Goal: Task Accomplishment & Management: Manage account settings

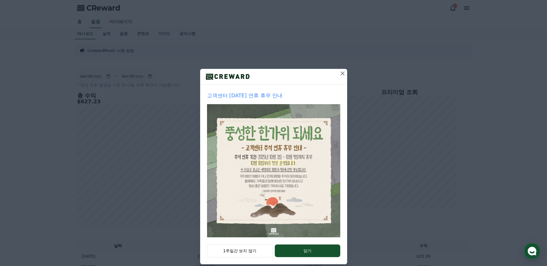
click at [343, 74] on icon at bounding box center [342, 73] width 7 height 7
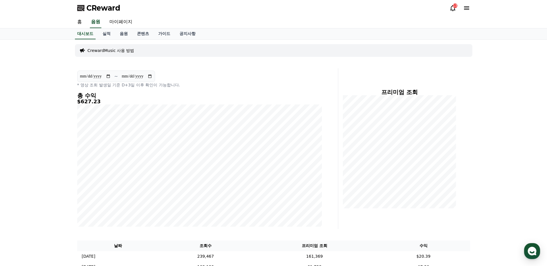
click at [118, 49] on p "CrewardMusic 사용 방법" at bounding box center [111, 51] width 47 height 6
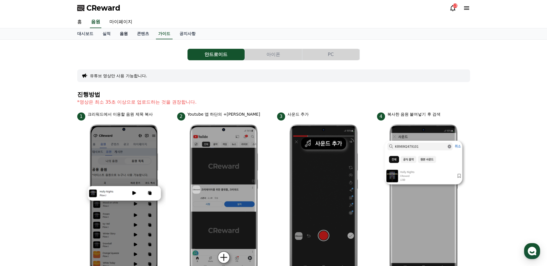
click at [121, 34] on link "음원" at bounding box center [123, 33] width 17 height 11
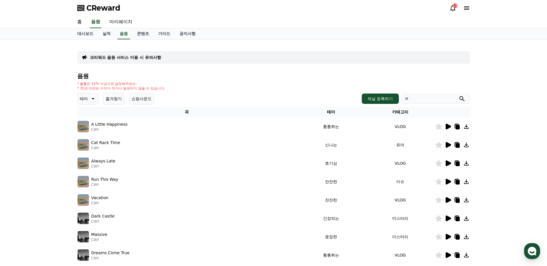
click at [456, 10] on div "13" at bounding box center [459, 8] width 21 height 7
click at [454, 9] on icon at bounding box center [452, 8] width 7 height 7
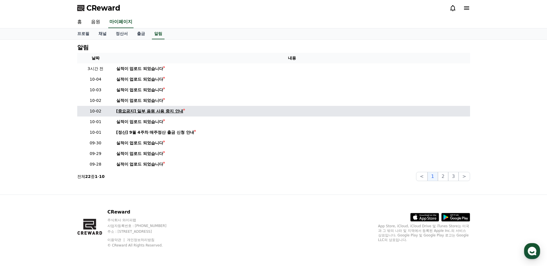
click at [175, 109] on div "[중요공지] 일부 음원 사용 중지 안내" at bounding box center [149, 111] width 67 height 6
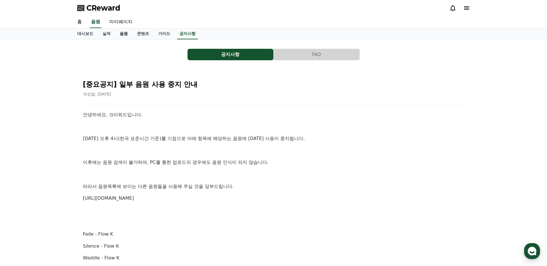
click at [124, 35] on link "음원" at bounding box center [123, 33] width 17 height 11
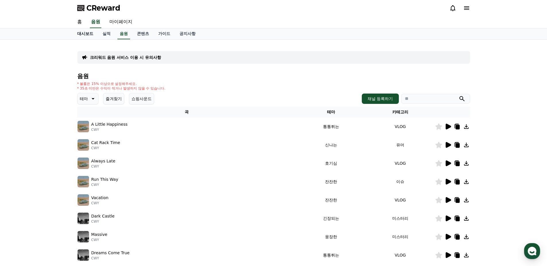
click at [89, 34] on link "대시보드" at bounding box center [85, 33] width 25 height 11
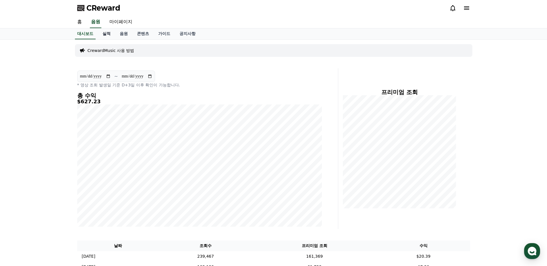
click at [105, 33] on link "실적" at bounding box center [106, 33] width 17 height 11
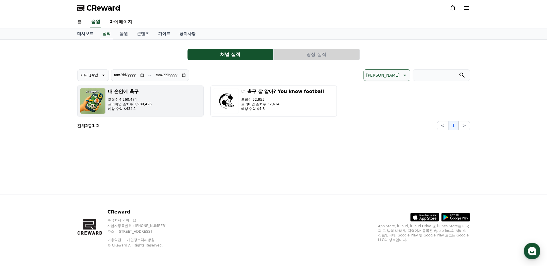
click at [148, 110] on p "예상 수익 $434.1" at bounding box center [130, 109] width 44 height 5
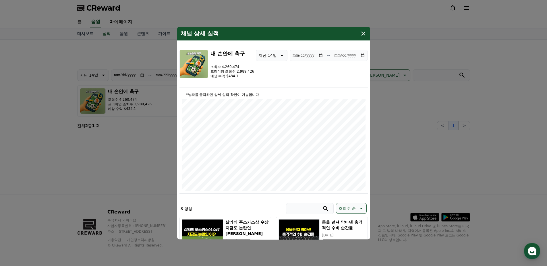
click at [363, 36] on icon "modal" at bounding box center [363, 33] width 7 height 7
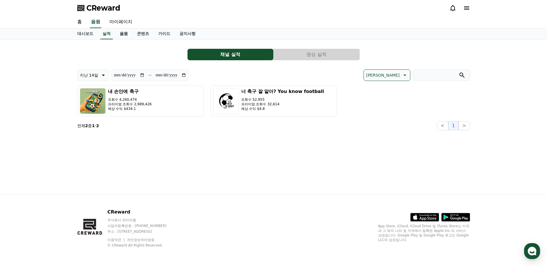
click at [124, 34] on link "음원" at bounding box center [123, 33] width 17 height 11
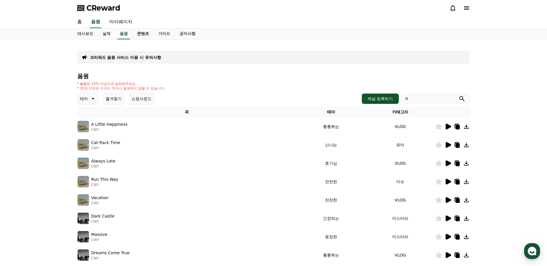
click at [143, 36] on link "콘텐츠" at bounding box center [142, 33] width 21 height 11
click at [162, 35] on link "가이드" at bounding box center [164, 33] width 21 height 11
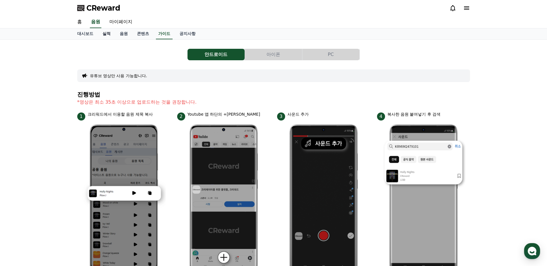
click at [106, 34] on link "실적" at bounding box center [106, 33] width 17 height 11
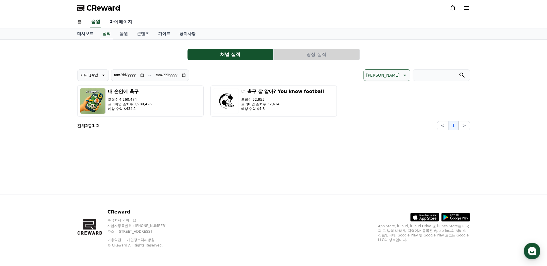
click at [117, 21] on link "마이페이지" at bounding box center [121, 22] width 32 height 12
select select "**********"
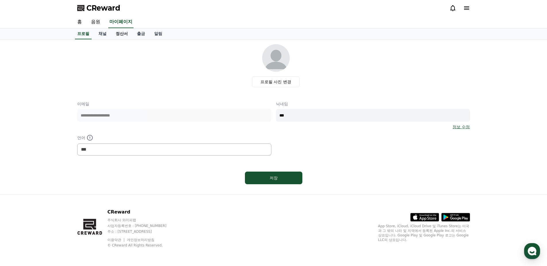
click at [121, 32] on link "정산서" at bounding box center [121, 33] width 21 height 11
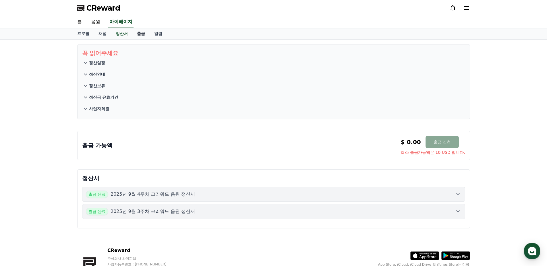
click at [140, 32] on link "출금" at bounding box center [140, 33] width 17 height 11
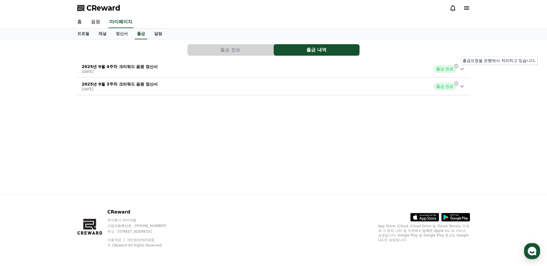
click at [459, 68] on icon at bounding box center [462, 68] width 7 height 7
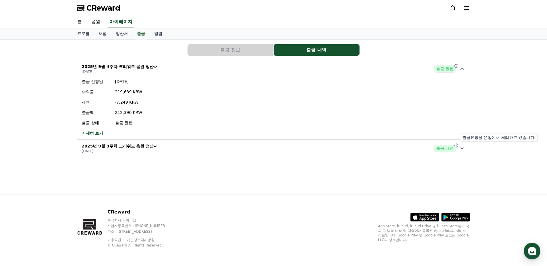
click at [458, 146] on icon at bounding box center [456, 145] width 5 height 5
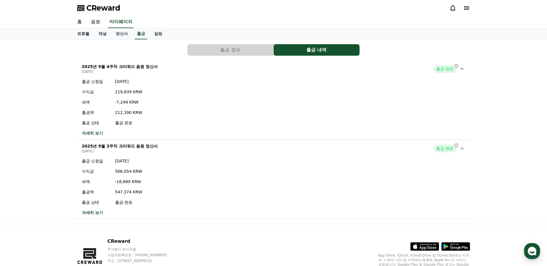
click at [86, 32] on link "프로필" at bounding box center [83, 33] width 21 height 11
select select "**********"
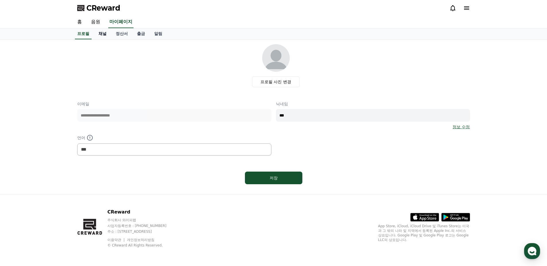
click at [104, 34] on link "채널" at bounding box center [102, 33] width 17 height 11
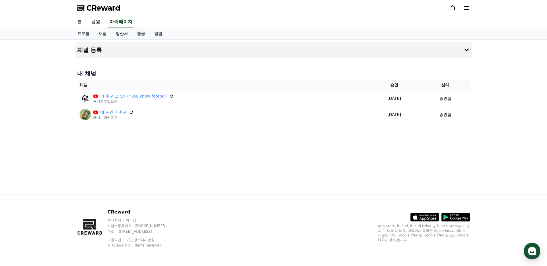
click at [118, 34] on link "정산서" at bounding box center [121, 33] width 21 height 11
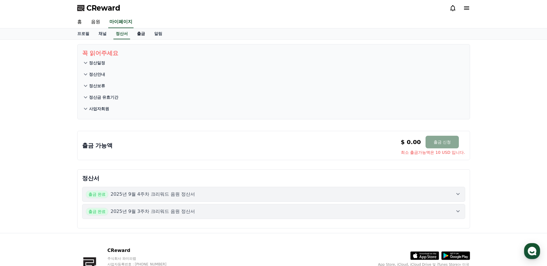
click at [138, 34] on link "출금" at bounding box center [140, 33] width 17 height 11
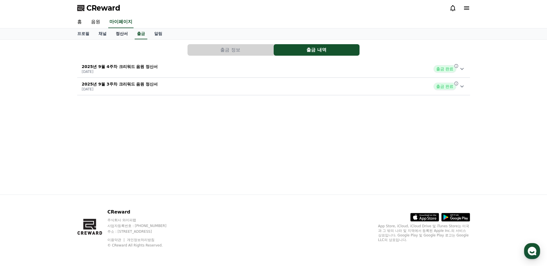
click at [122, 34] on link "정산서" at bounding box center [121, 33] width 21 height 11
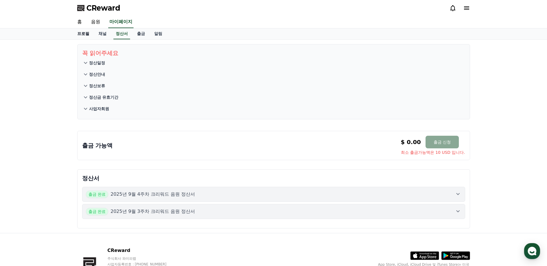
click at [88, 34] on link "프로필" at bounding box center [83, 33] width 21 height 11
select select "**********"
